Goal: Transaction & Acquisition: Purchase product/service

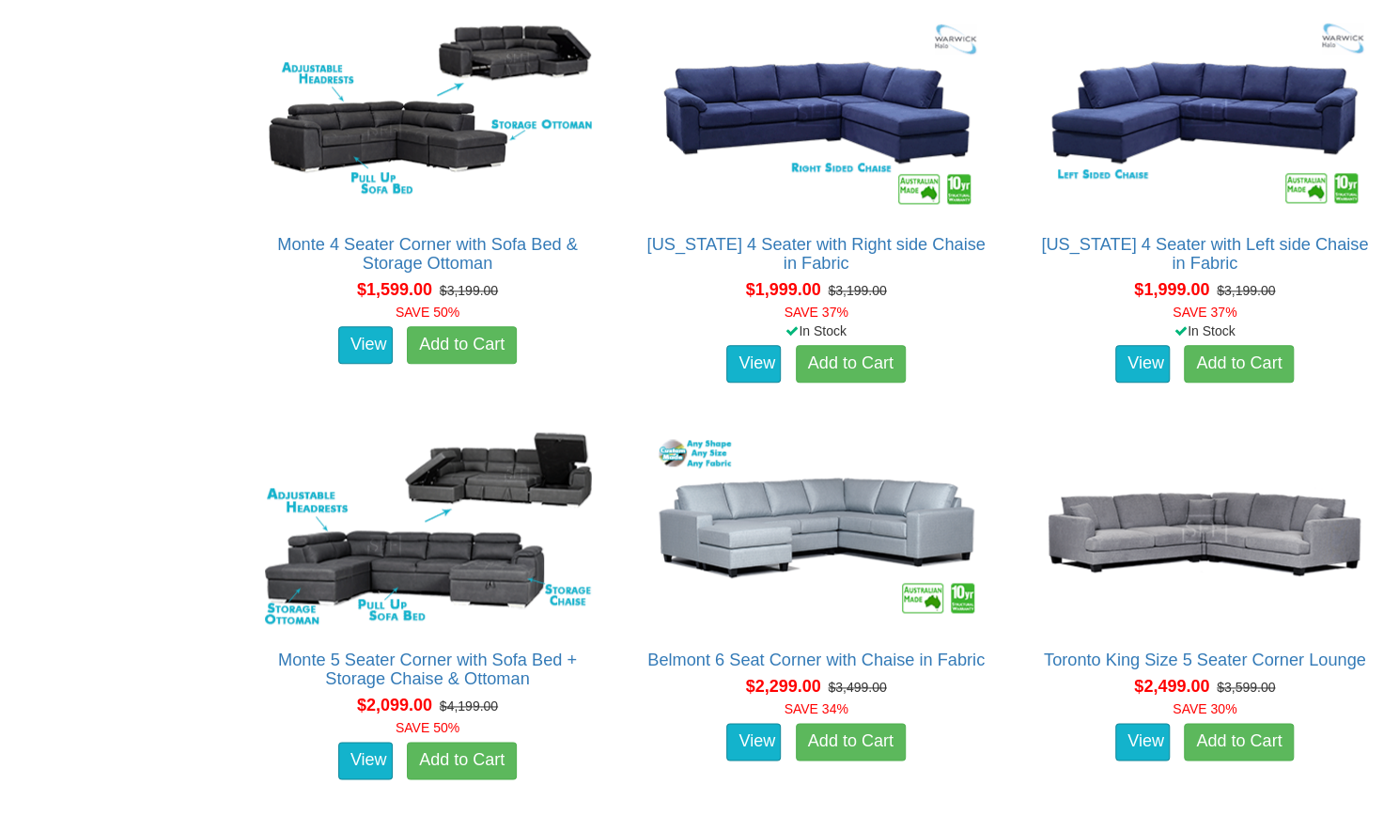
scroll to position [1190, 0]
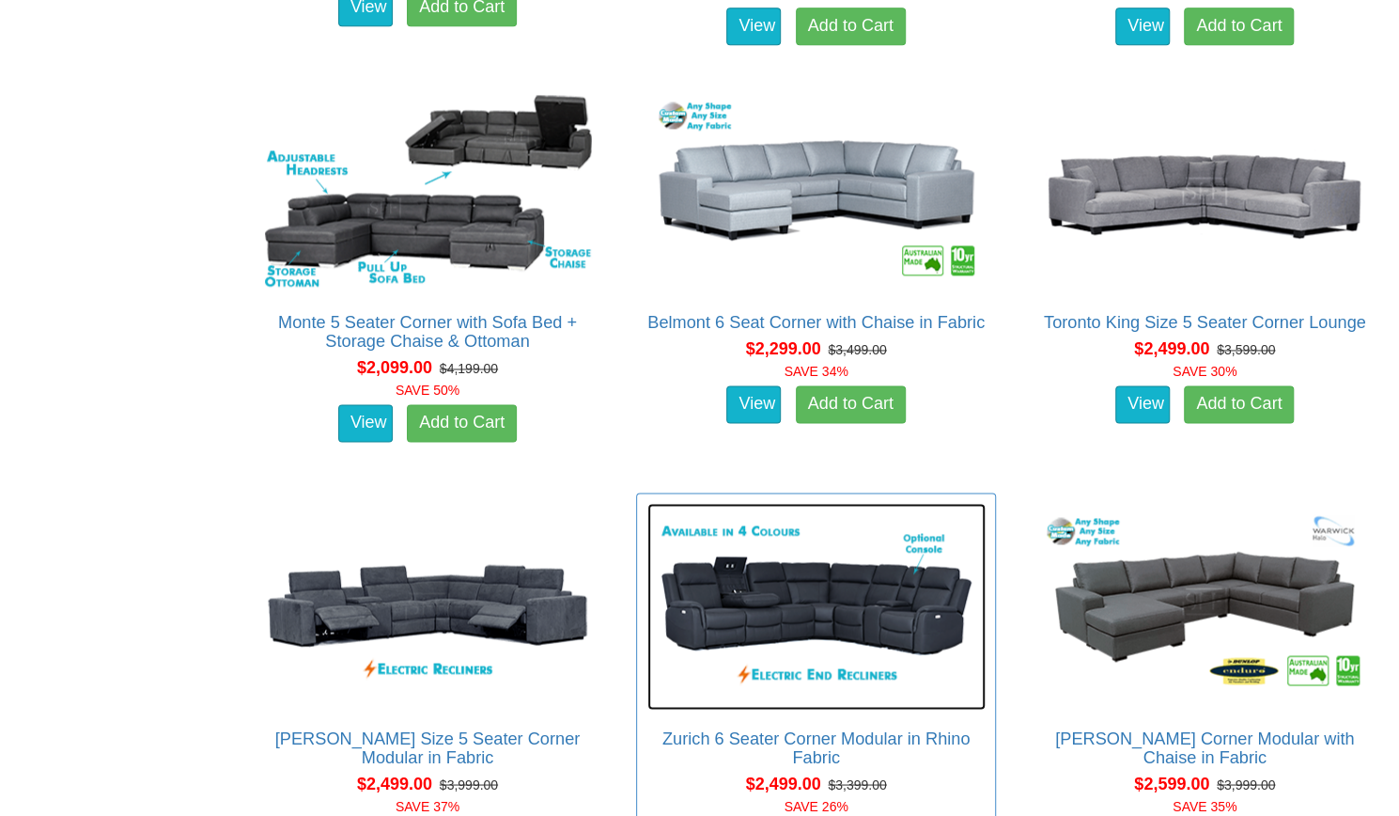
click at [953, 698] on img at bounding box center [817, 606] width 338 height 207
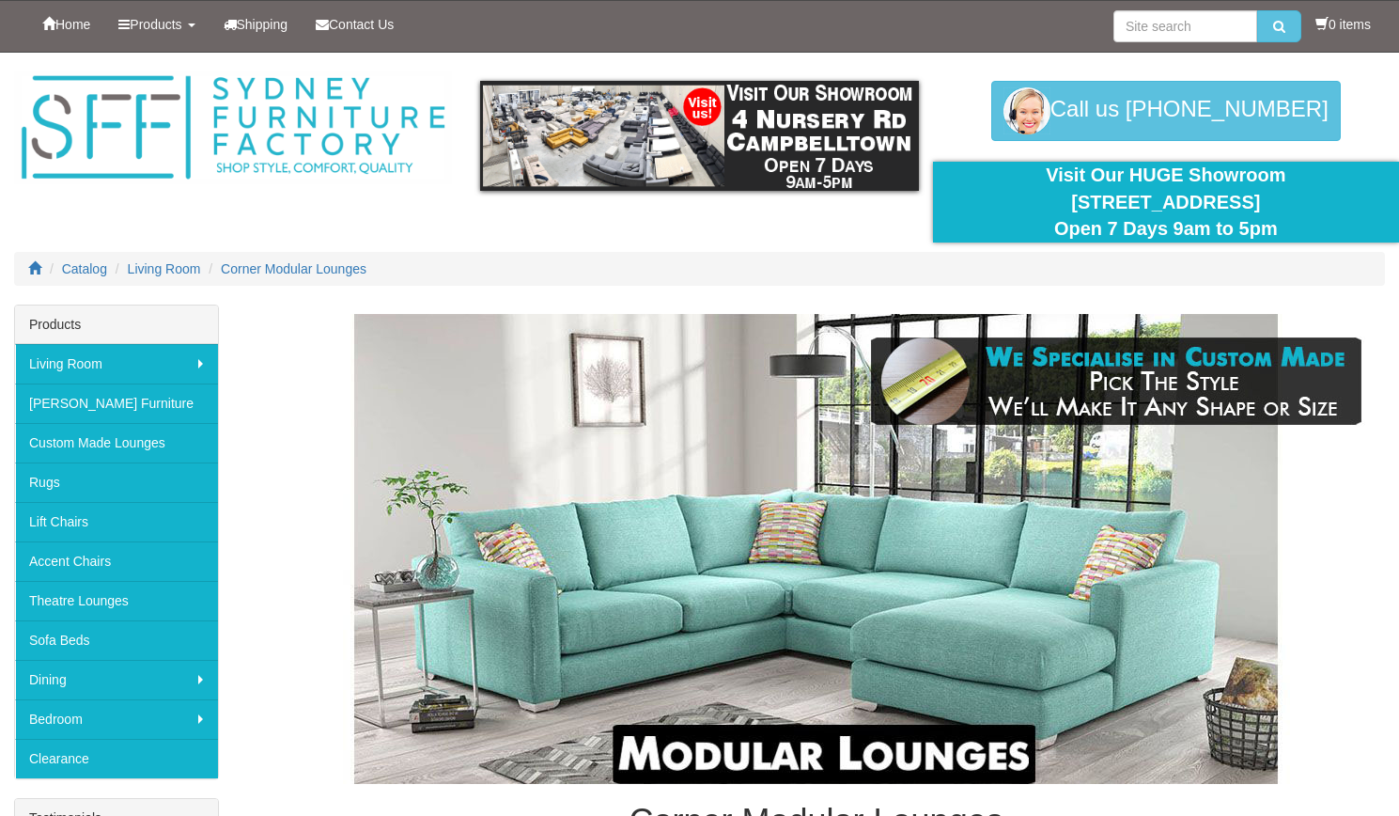
scroll to position [1573, 0]
